Goal: Information Seeking & Learning: Learn about a topic

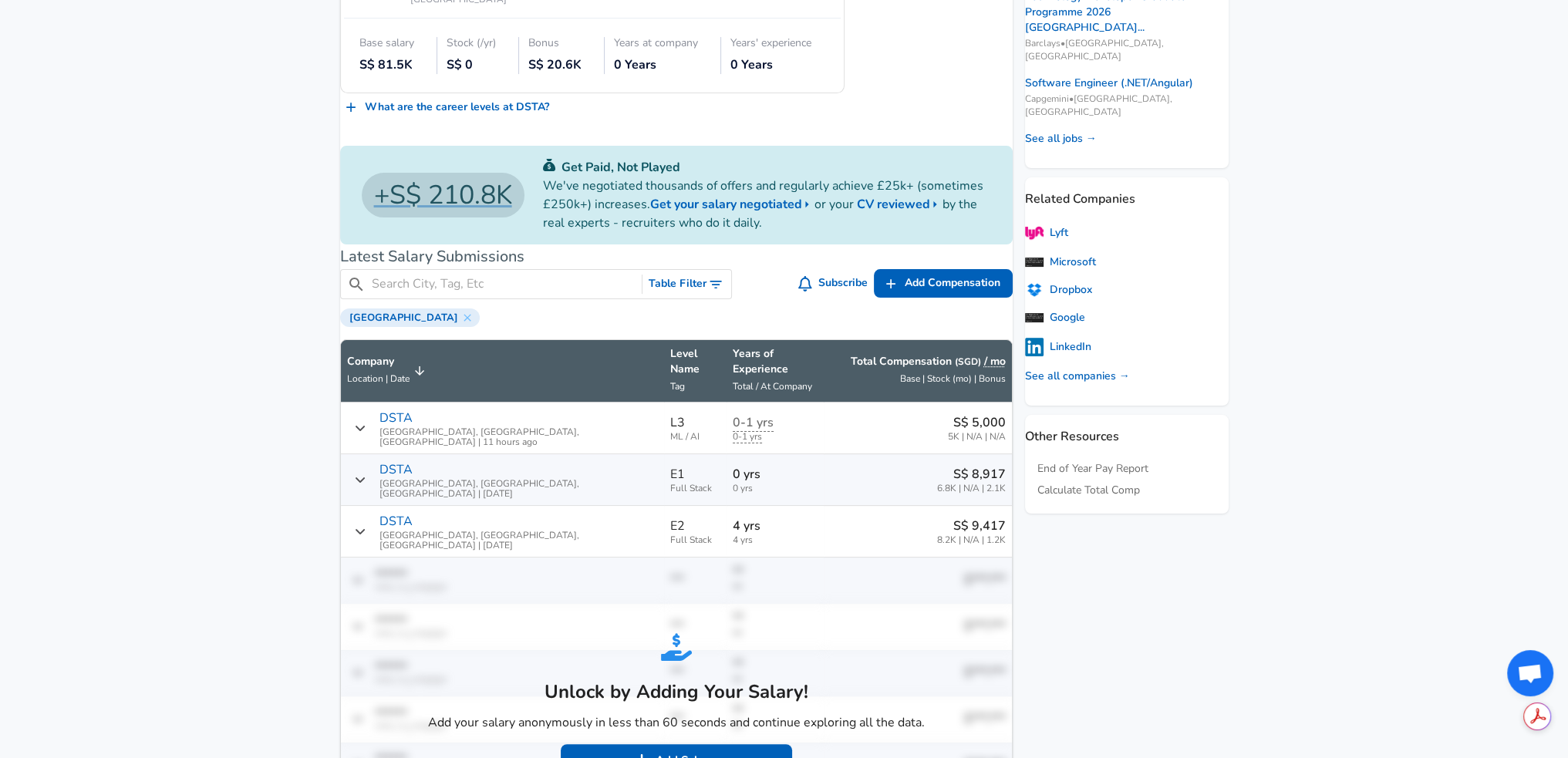
scroll to position [694, 0]
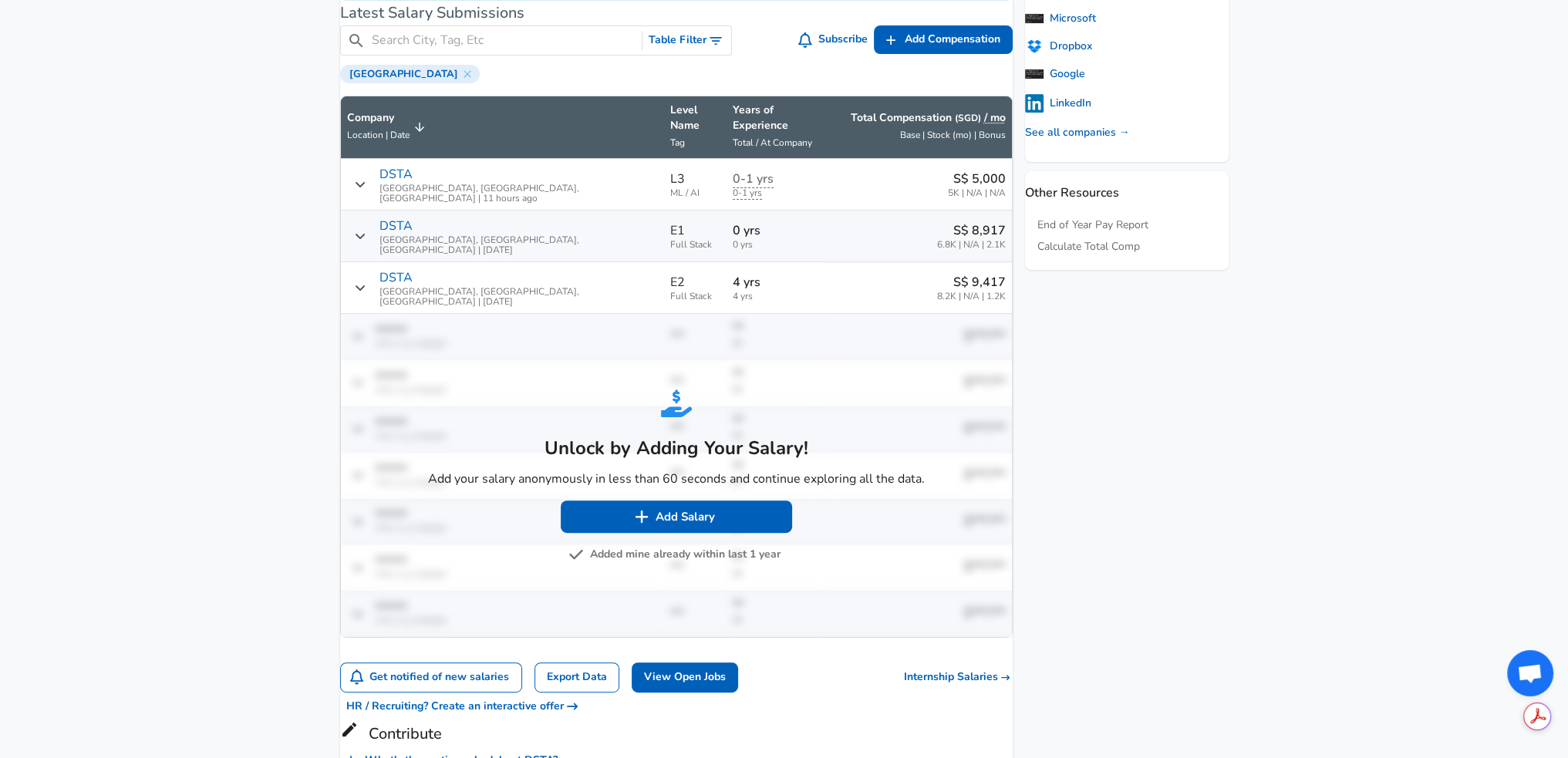
click at [631, 545] on button "Added mine already within last 1 year" at bounding box center [676, 555] width 209 height 19
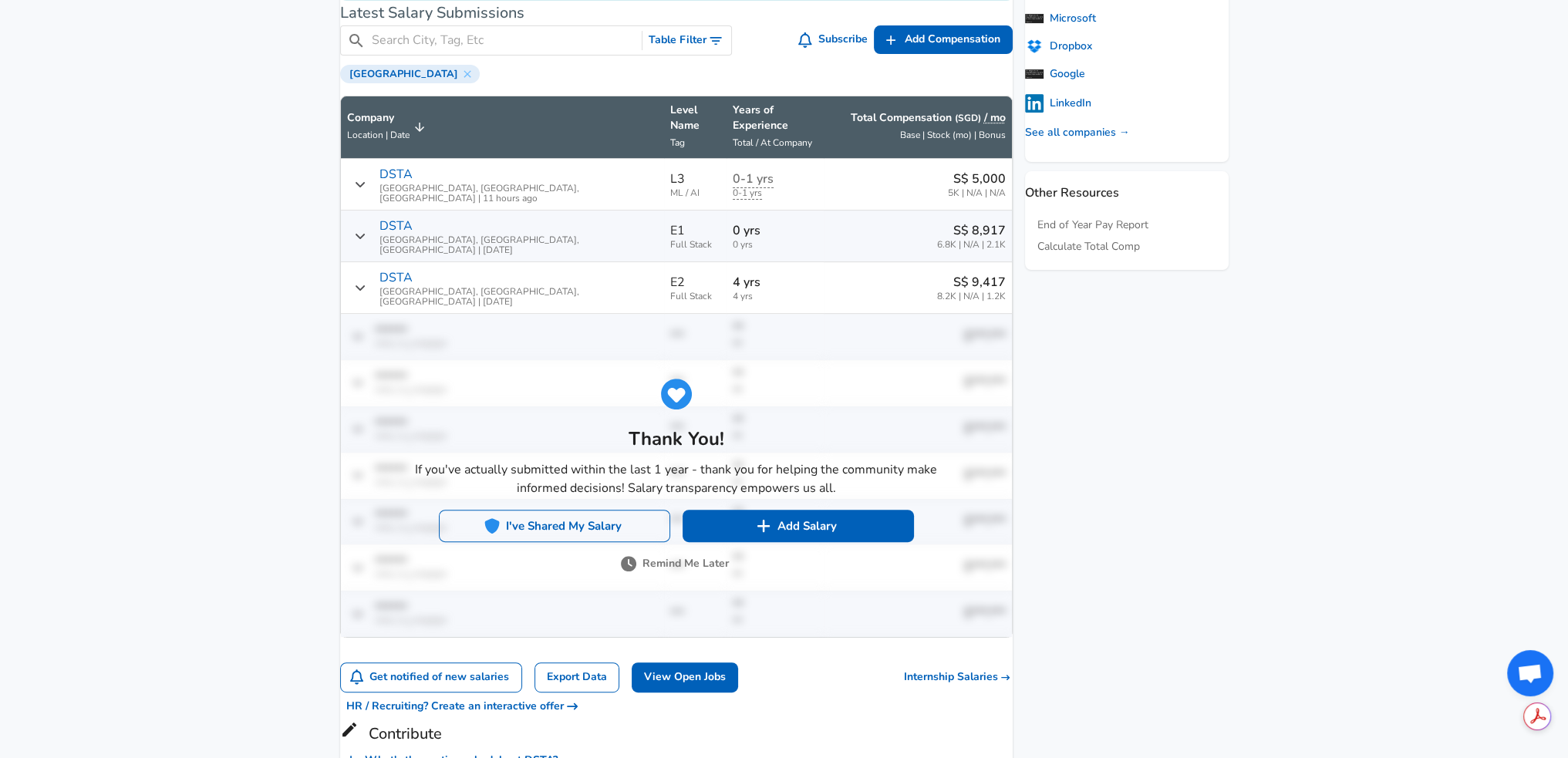
click at [663, 509] on button "I've Shared My Salary" at bounding box center [554, 526] width 232 height 32
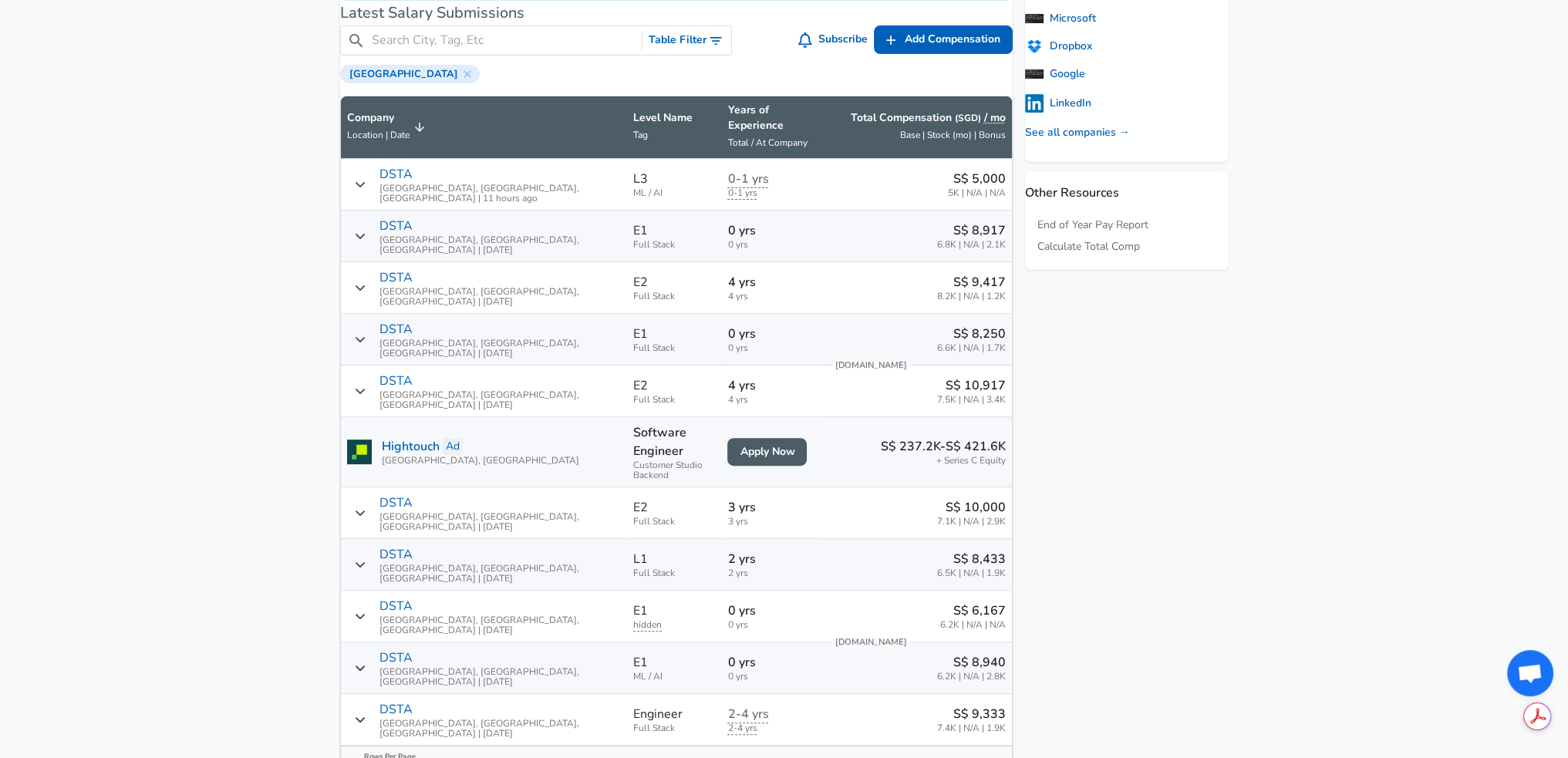
scroll to position [0, 0]
click at [933, 757] on button "2" at bounding box center [944, 772] width 22 height 26
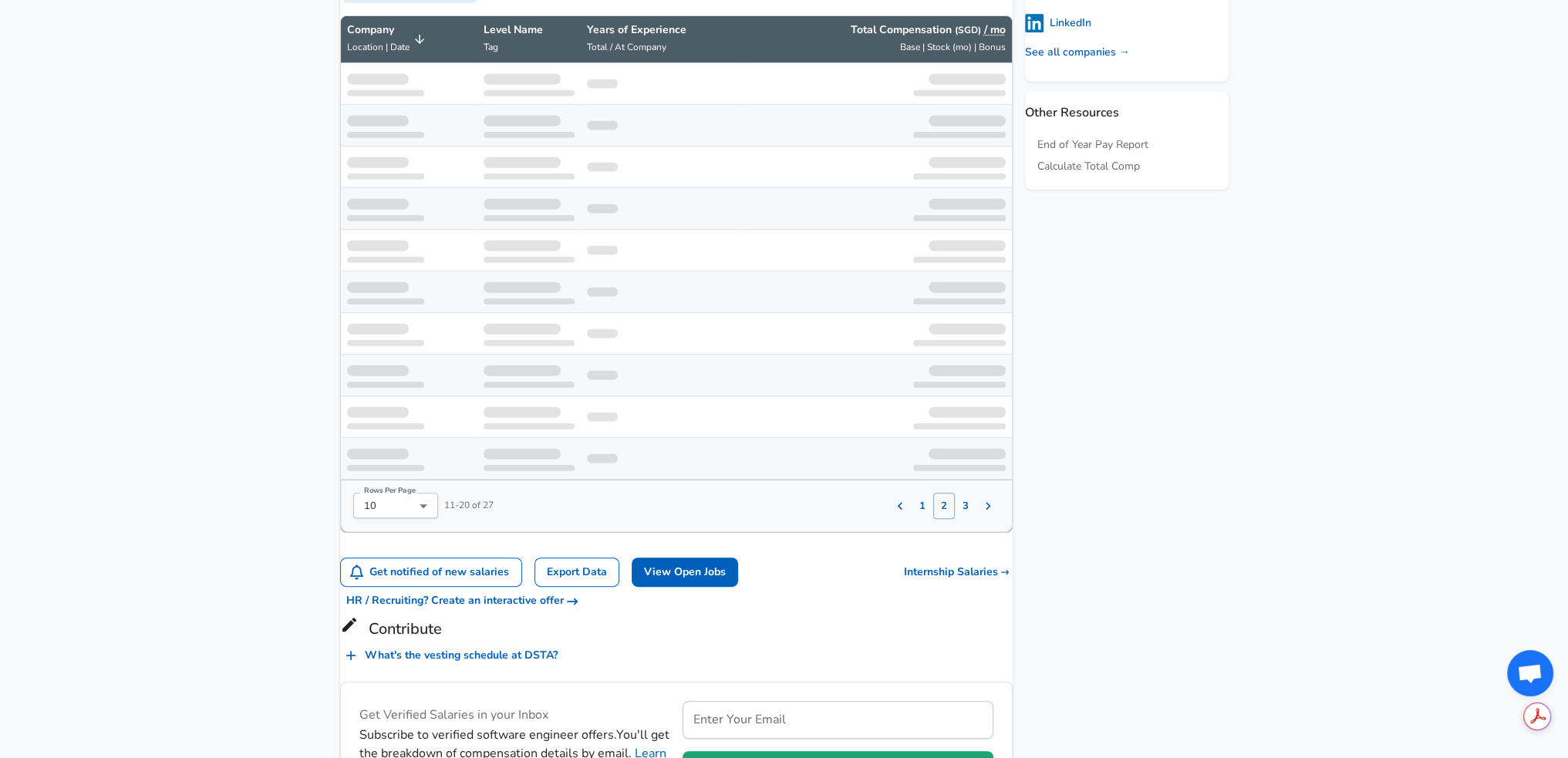
scroll to position [774, 0]
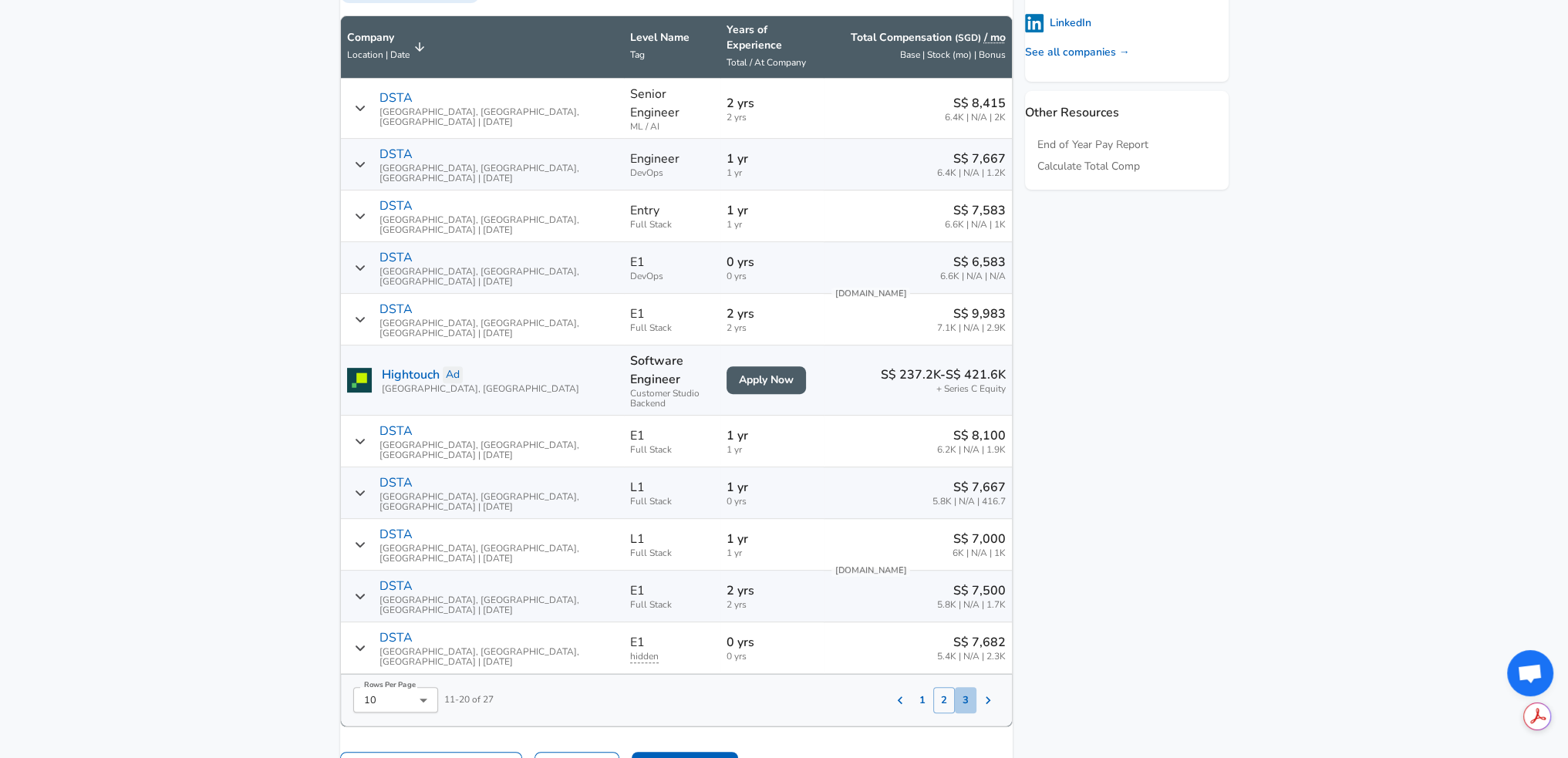
click at [954, 687] on button "3" at bounding box center [965, 700] width 22 height 26
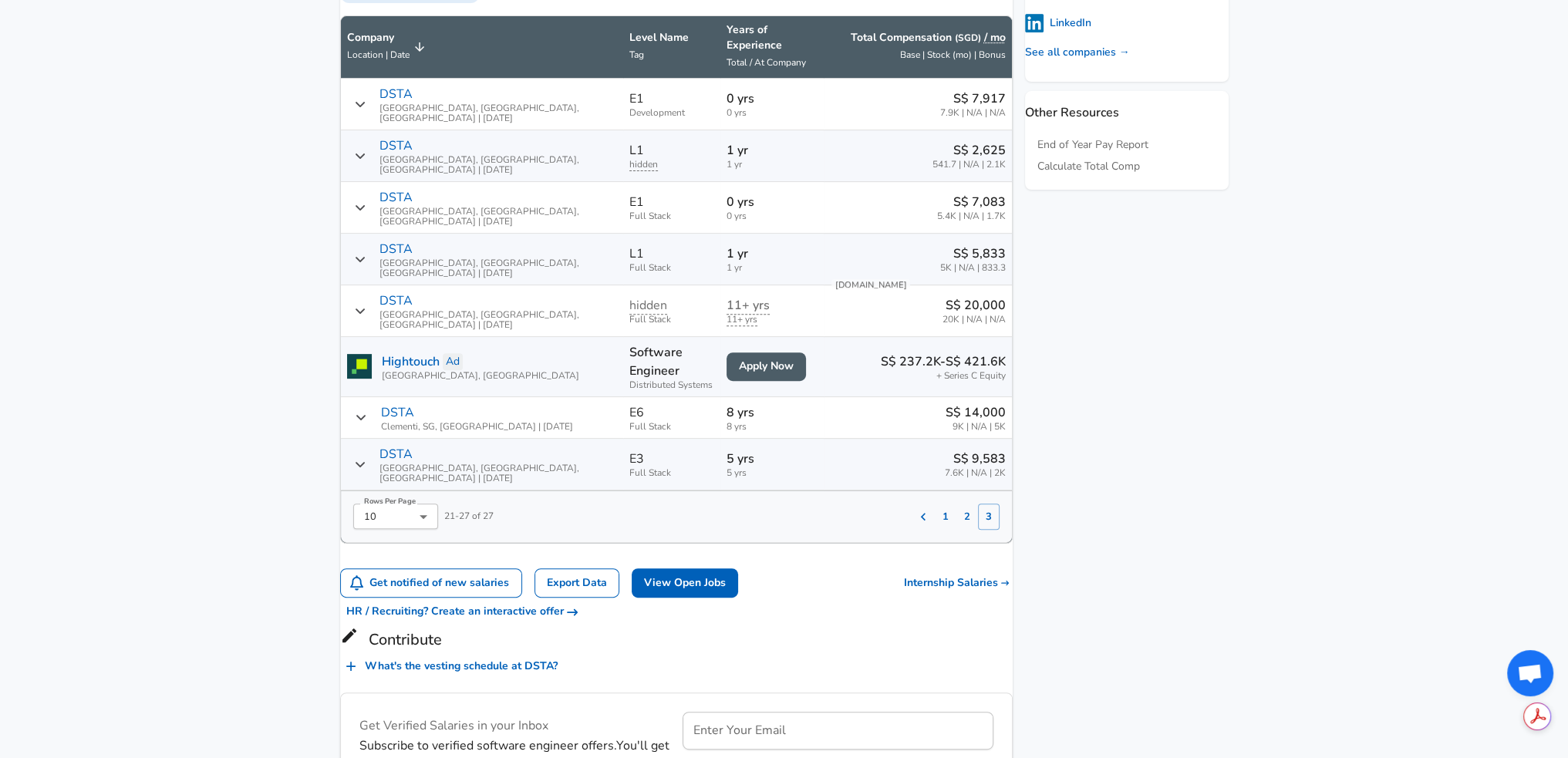
click at [934, 504] on button "1" at bounding box center [945, 517] width 22 height 26
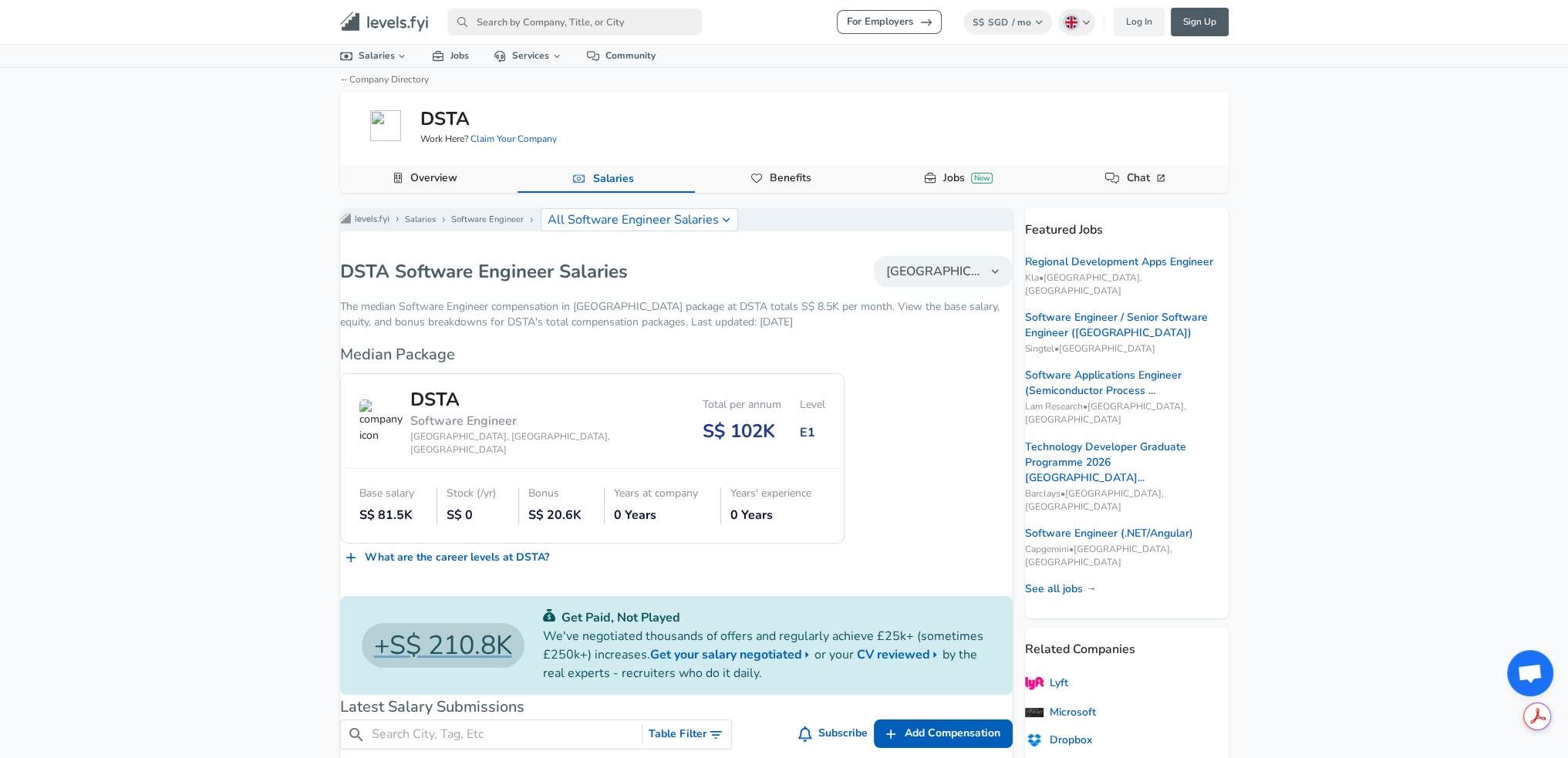
click at [617, 31] on input "primary" at bounding box center [574, 22] width 254 height 27
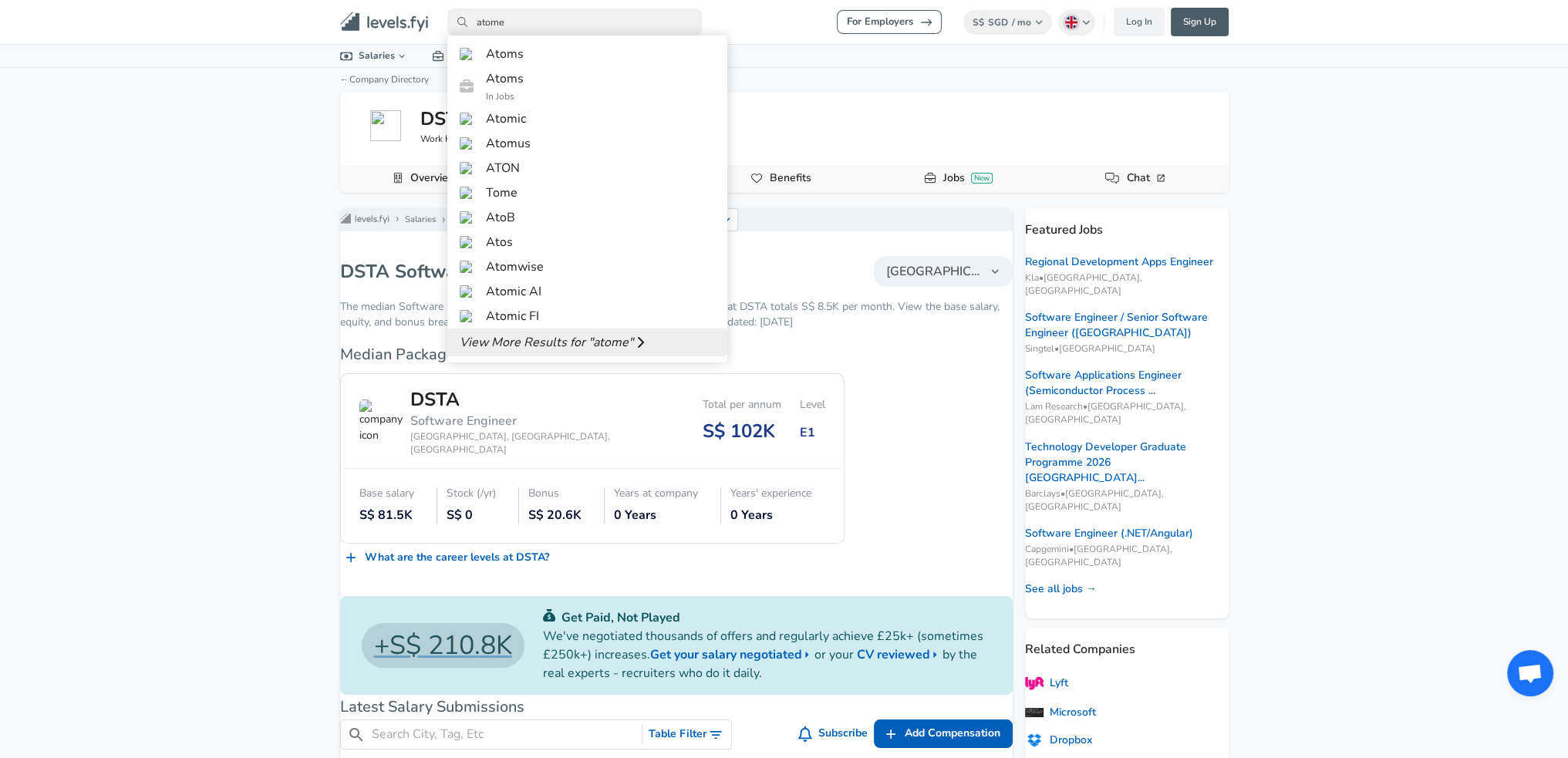
type input "atome"
click at [551, 351] on span "View More Results for " atome "" at bounding box center [546, 342] width 174 height 19
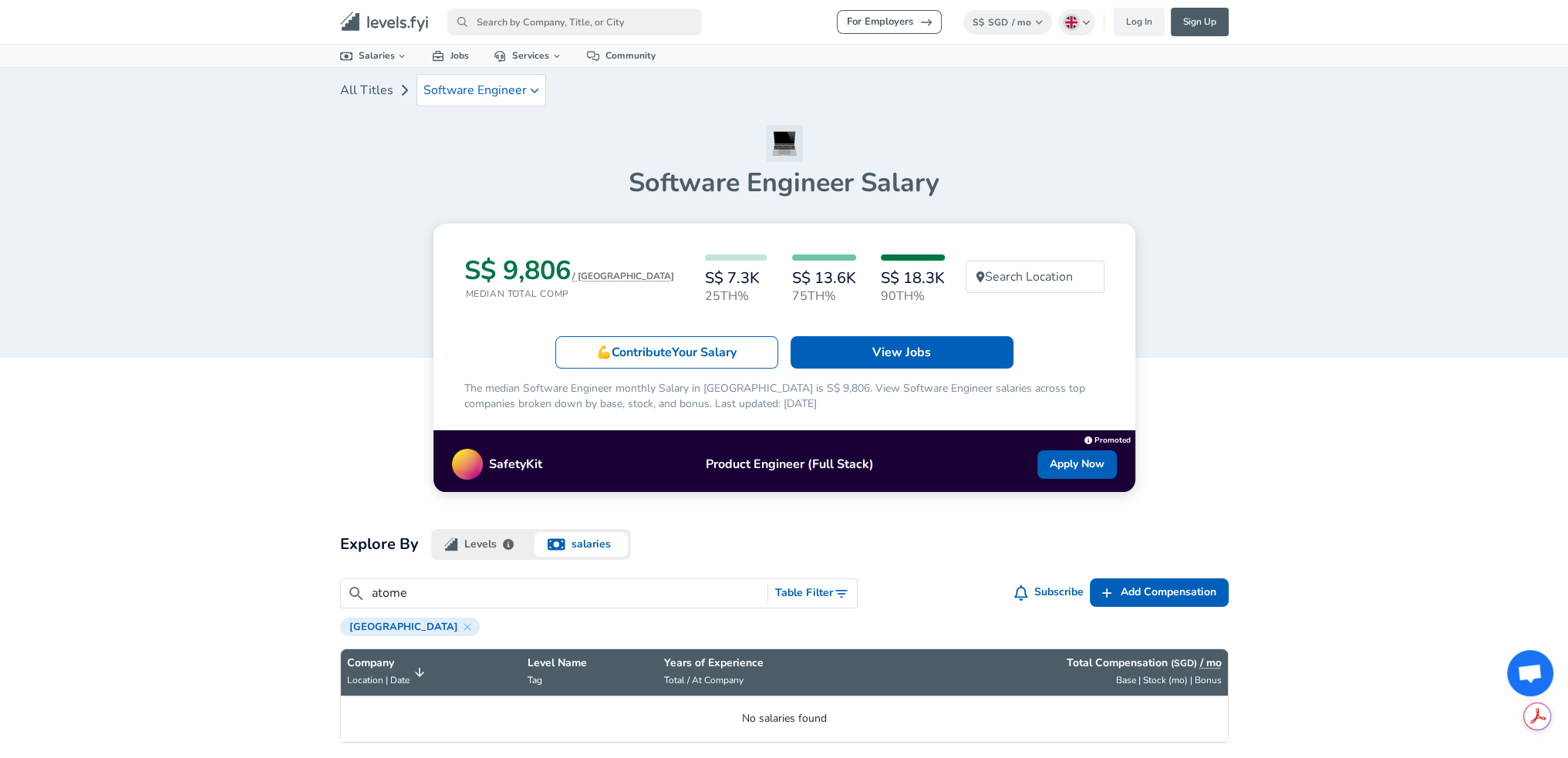
click at [532, 30] on input "primary" at bounding box center [574, 22] width 254 height 27
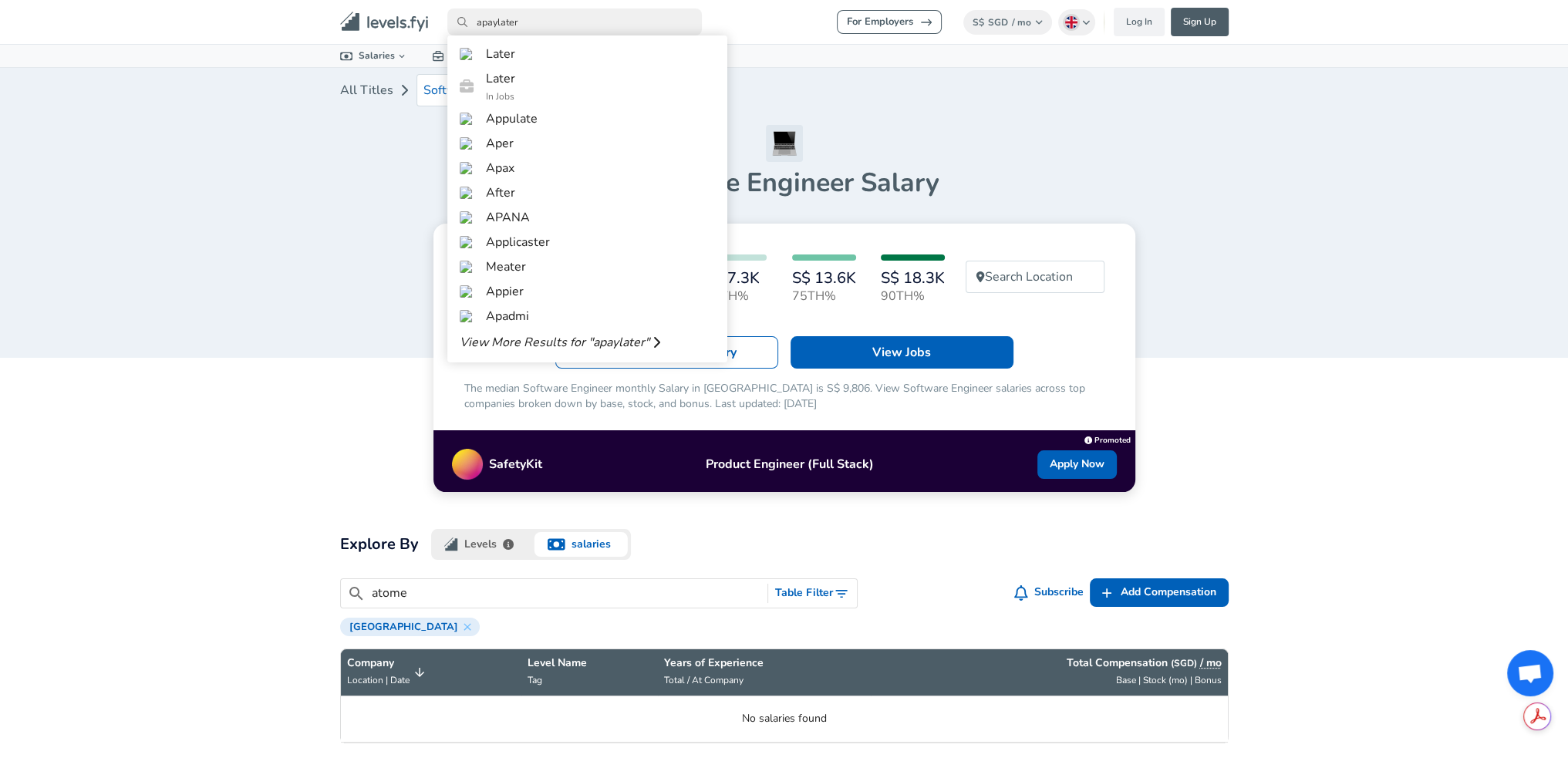
drag, startPoint x: 557, startPoint y: 18, endPoint x: 393, endPoint y: 22, distance: 164.0
click at [393, 22] on nav "For Employers S$ SGD / mo Change English ([GEOGRAPHIC_DATA]) Change Log In Sign…" at bounding box center [784, 22] width 925 height 31
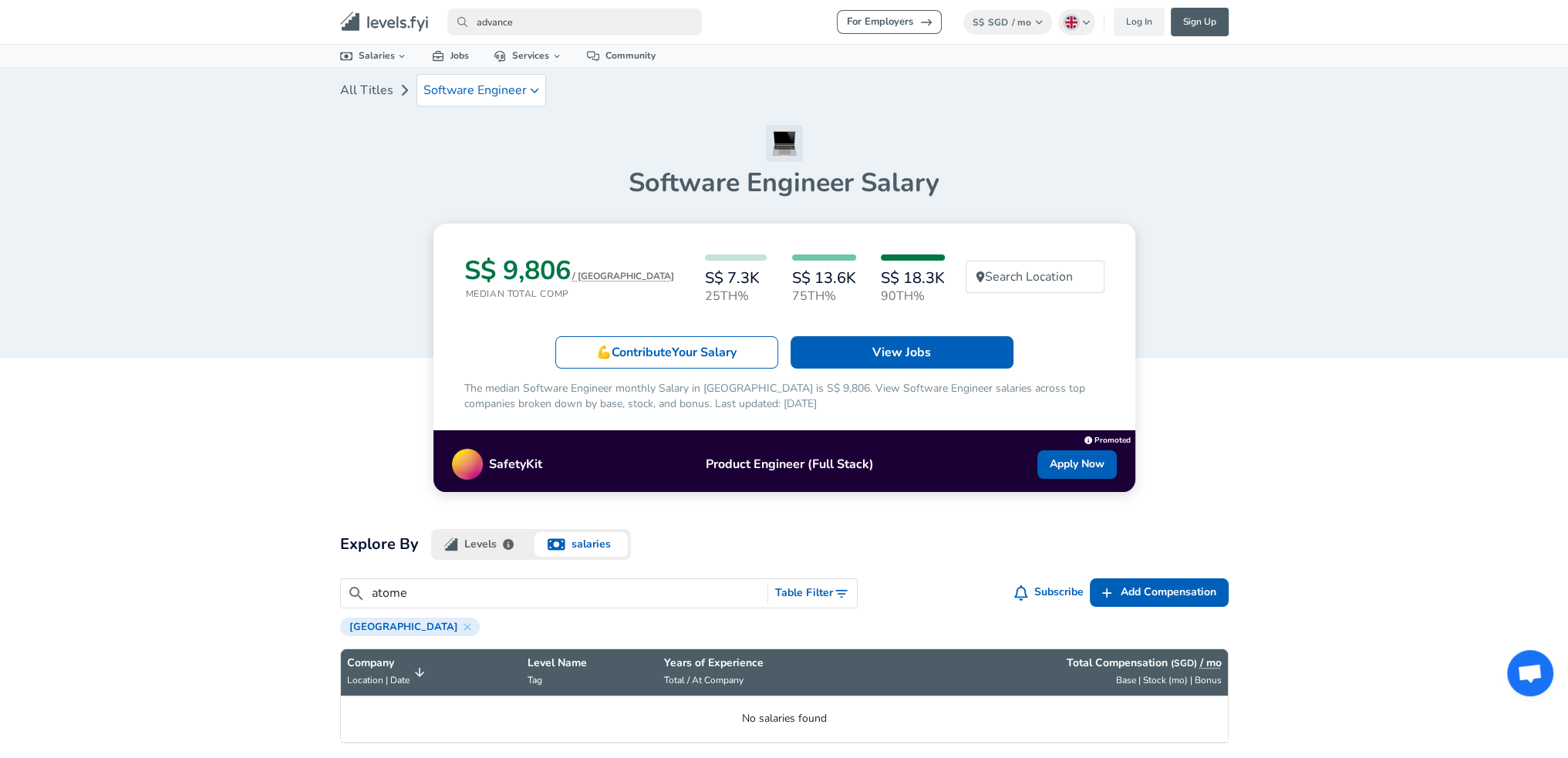
type input "advance"
click at [400, 26] on icon "primary" at bounding box center [403, 23] width 6 height 9
